Goal: Task Accomplishment & Management: Use online tool/utility

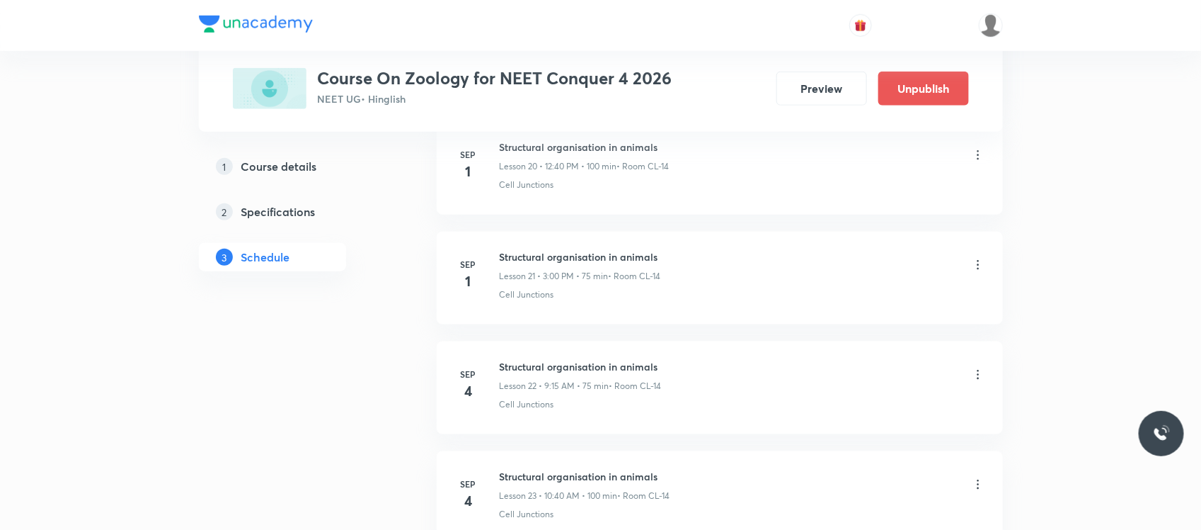
scroll to position [2954, 0]
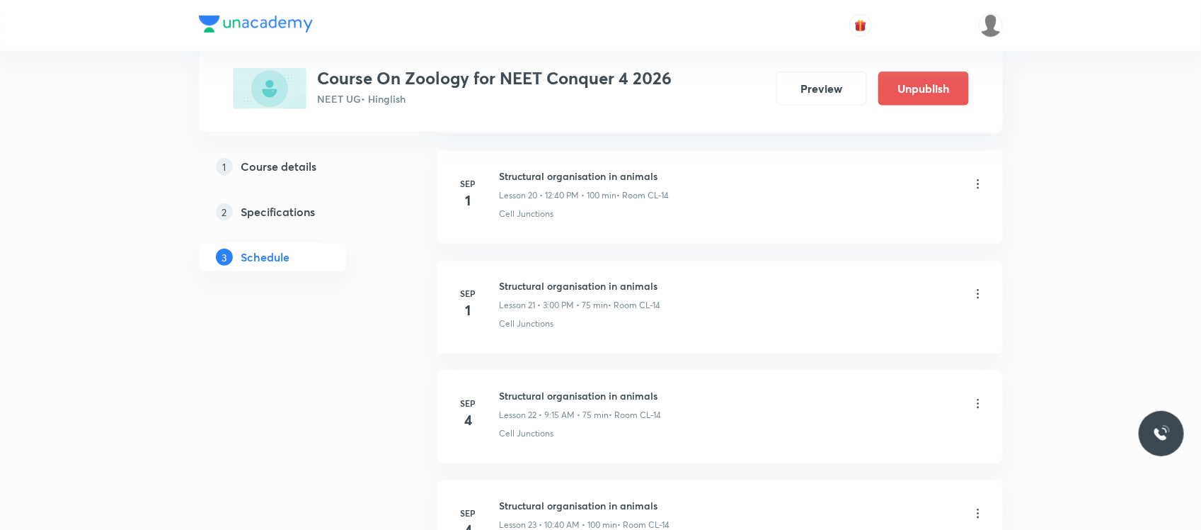
click at [981, 301] on icon at bounding box center [978, 294] width 14 height 14
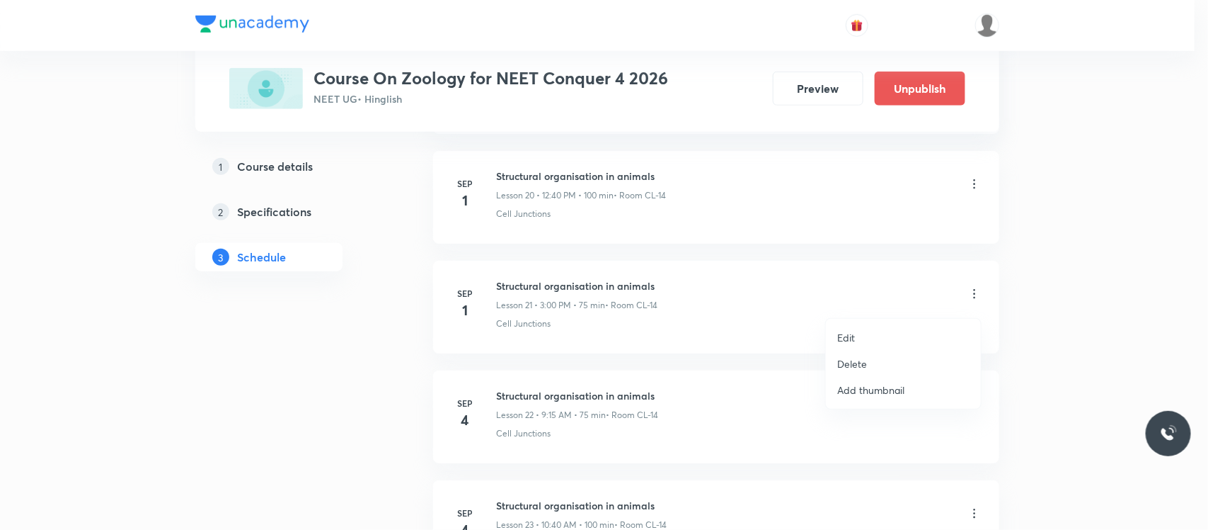
click at [841, 326] on li "Edit" at bounding box center [903, 337] width 155 height 26
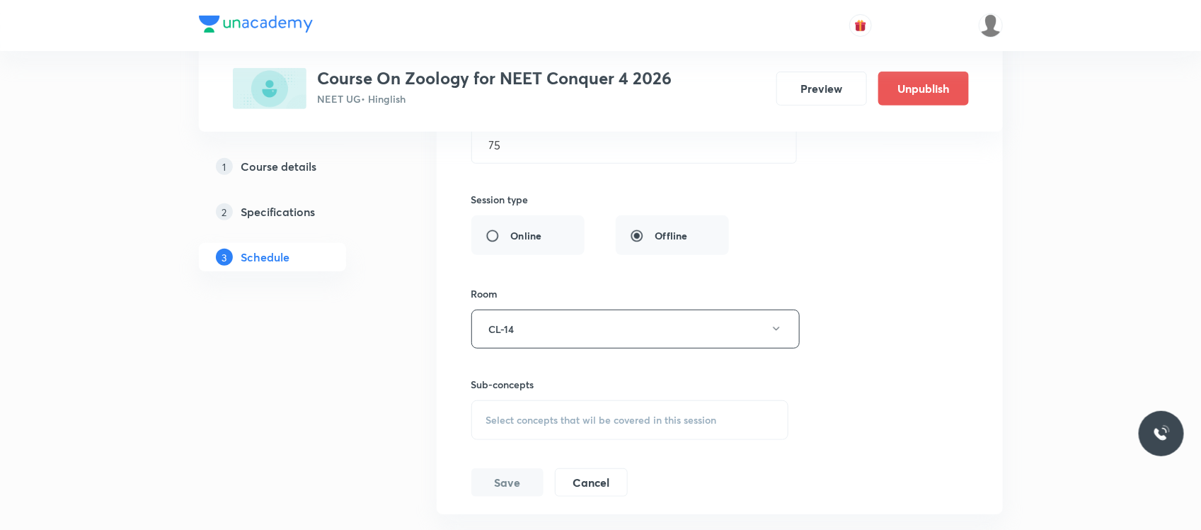
scroll to position [2670, 0]
click at [685, 420] on span "Select concepts that wil be covered in this session" at bounding box center [601, 420] width 231 height 11
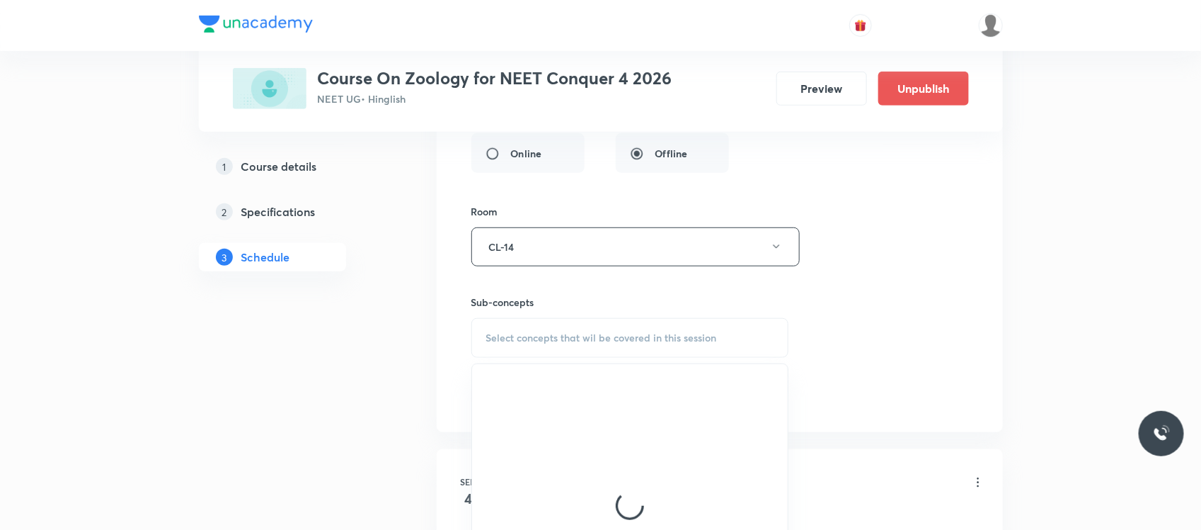
scroll to position [2756, 0]
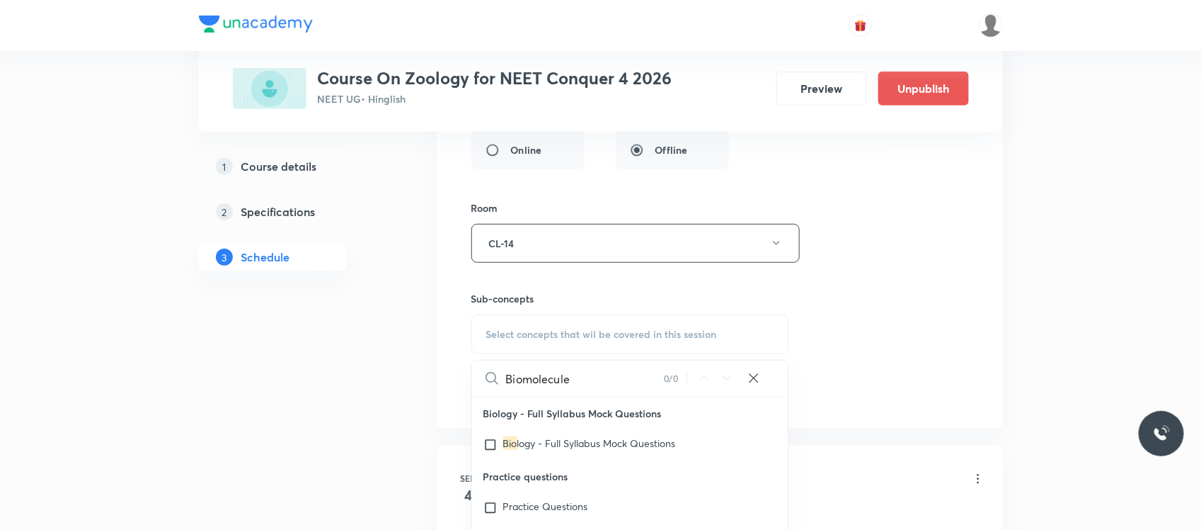
type input "Biomolecules"
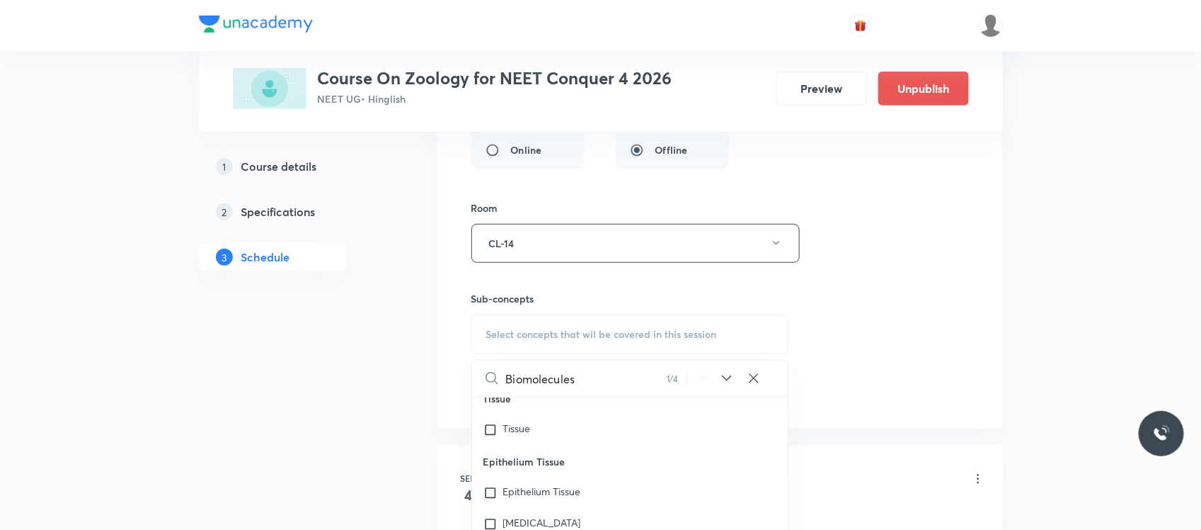
scroll to position [58366, 0]
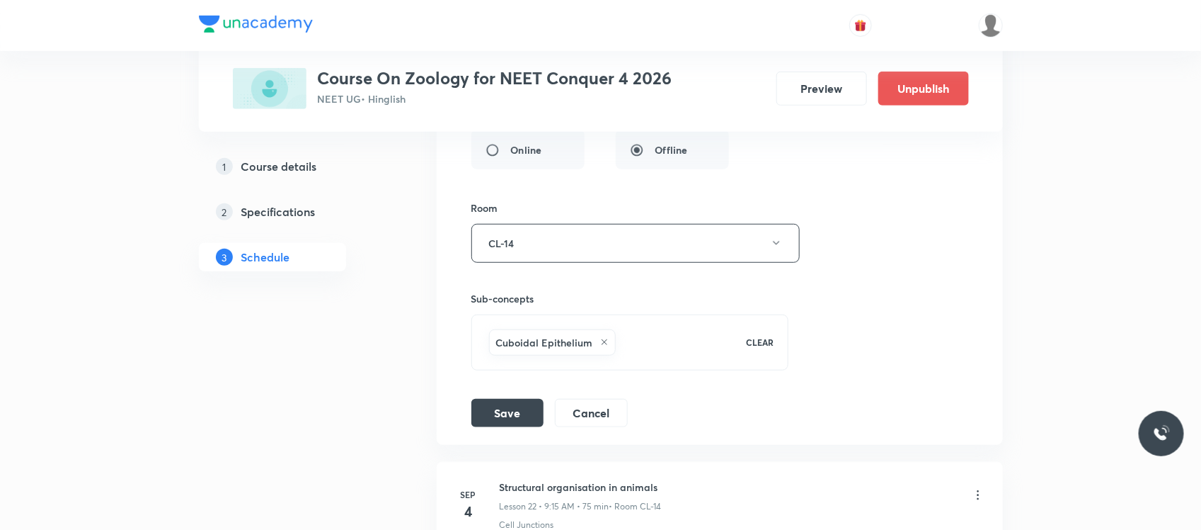
click at [536, 388] on div "Session title 34/99 Structural organisation in animals ​ Schedule for Sep 1, 20…" at bounding box center [720, 118] width 497 height 617
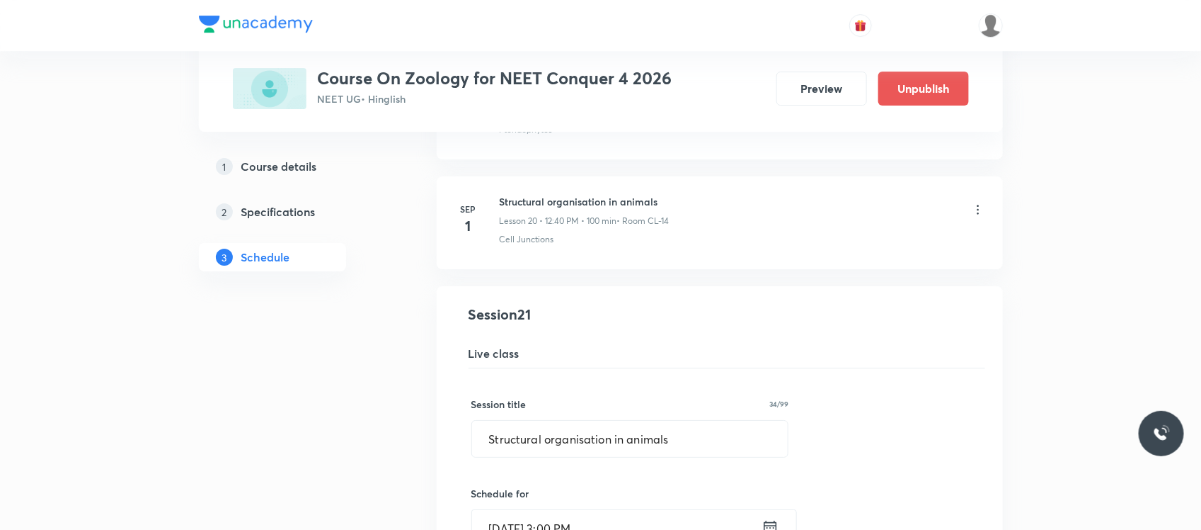
scroll to position [2181, 0]
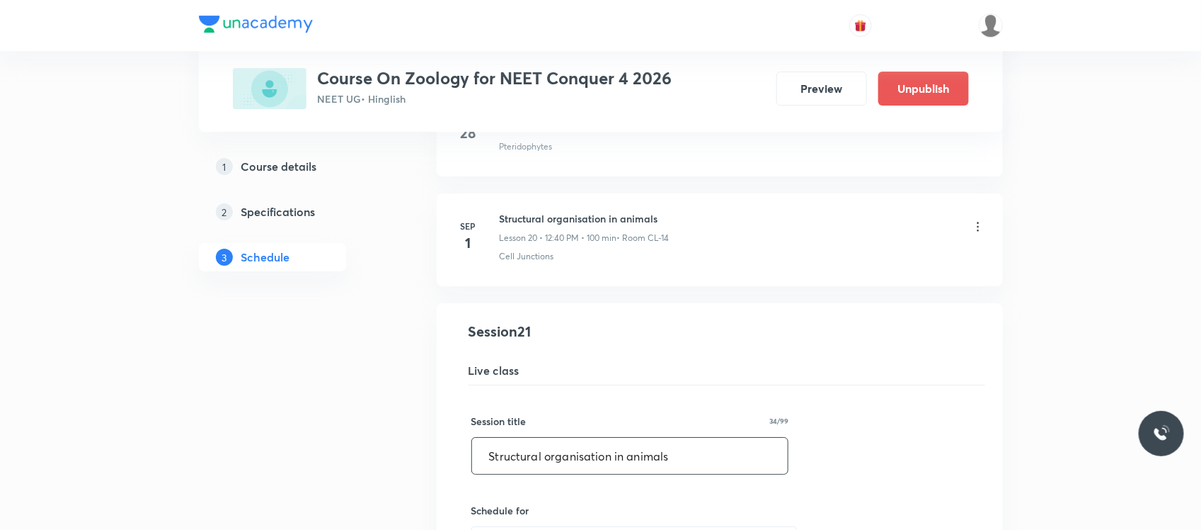
click at [528, 465] on input "Structural organisation in animals" at bounding box center [630, 456] width 316 height 36
type input "V"
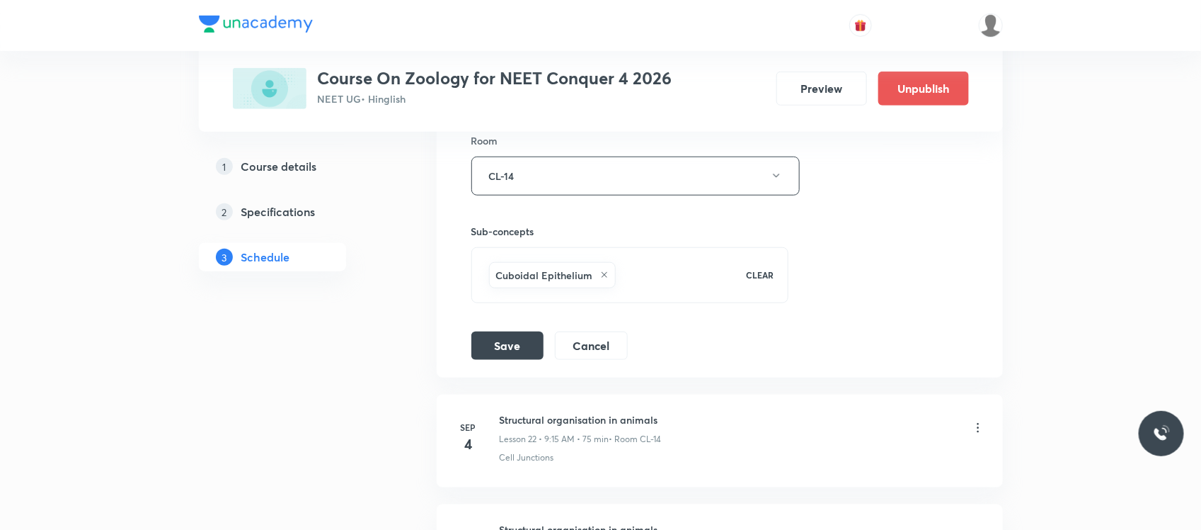
scroll to position [2825, 0]
type input "Biomolecules"
click at [497, 351] on button "Save" at bounding box center [508, 342] width 72 height 28
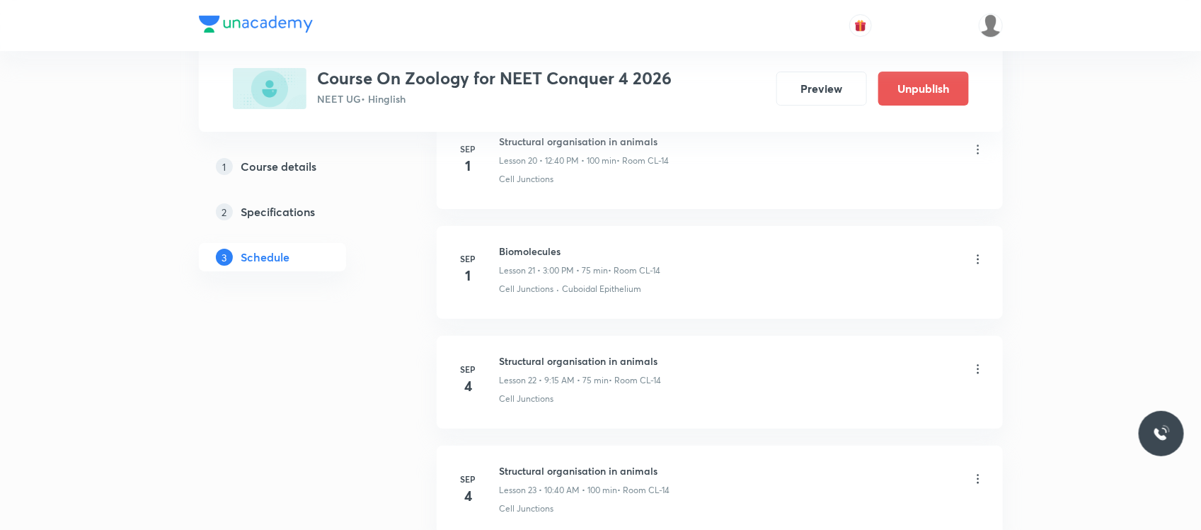
scroll to position [2337, 0]
